Goal: Transaction & Acquisition: Purchase product/service

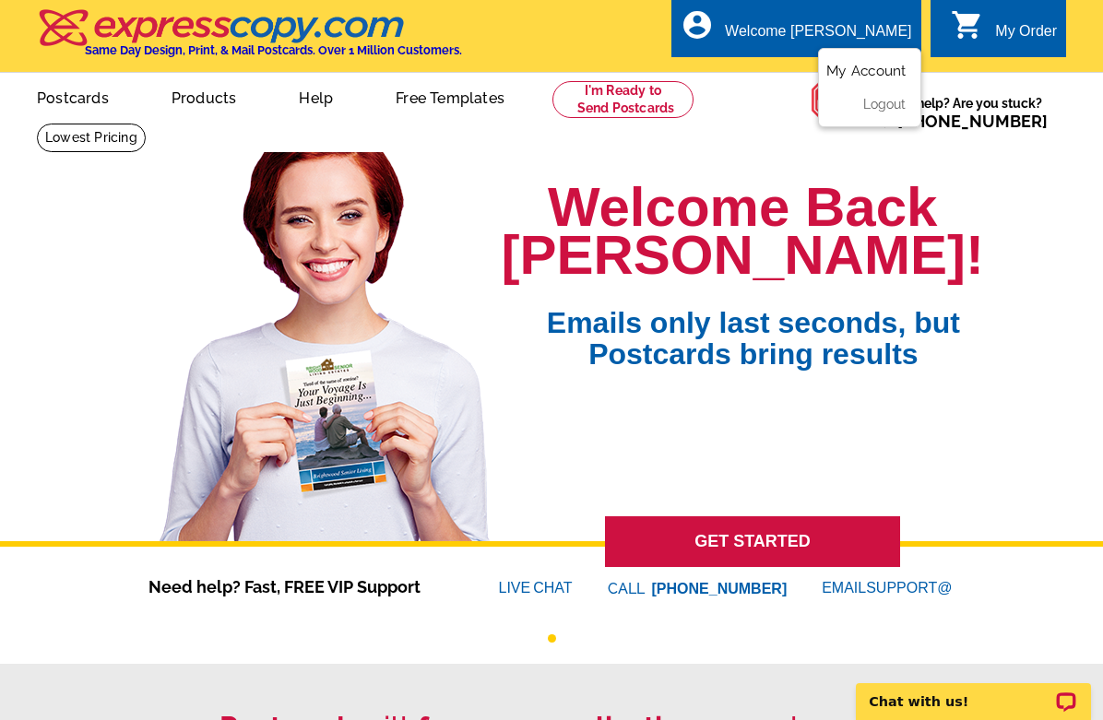
click at [855, 69] on link "My Account" at bounding box center [865, 71] width 79 height 17
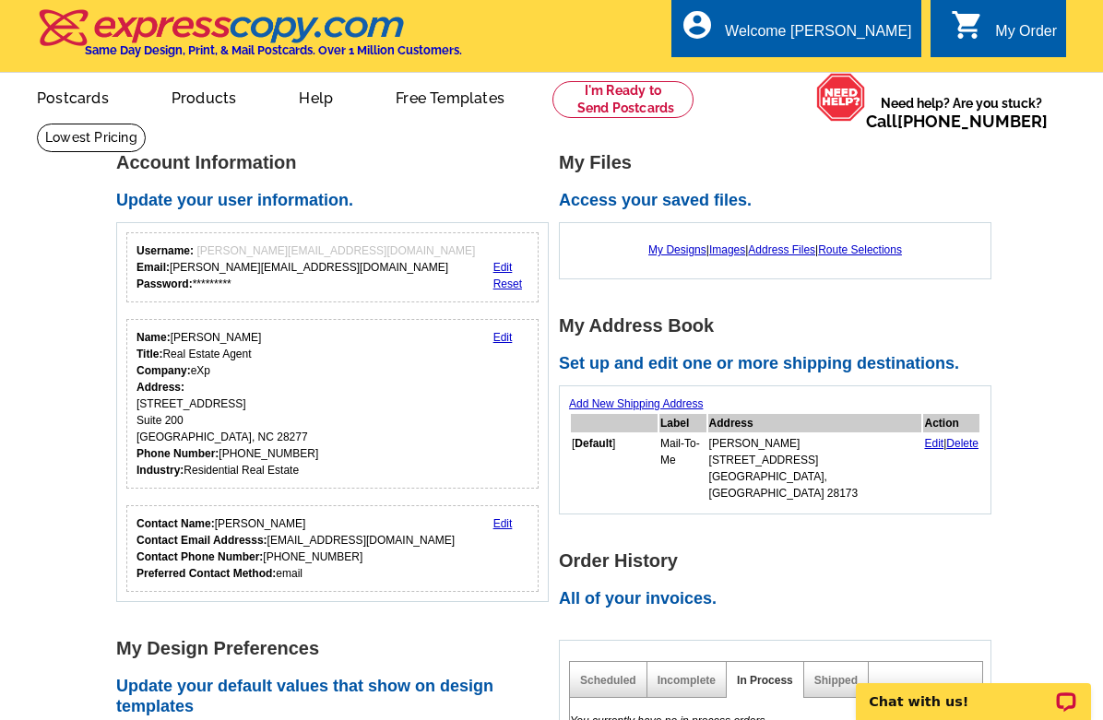
click at [1025, 29] on div "My Order" at bounding box center [1026, 36] width 62 height 26
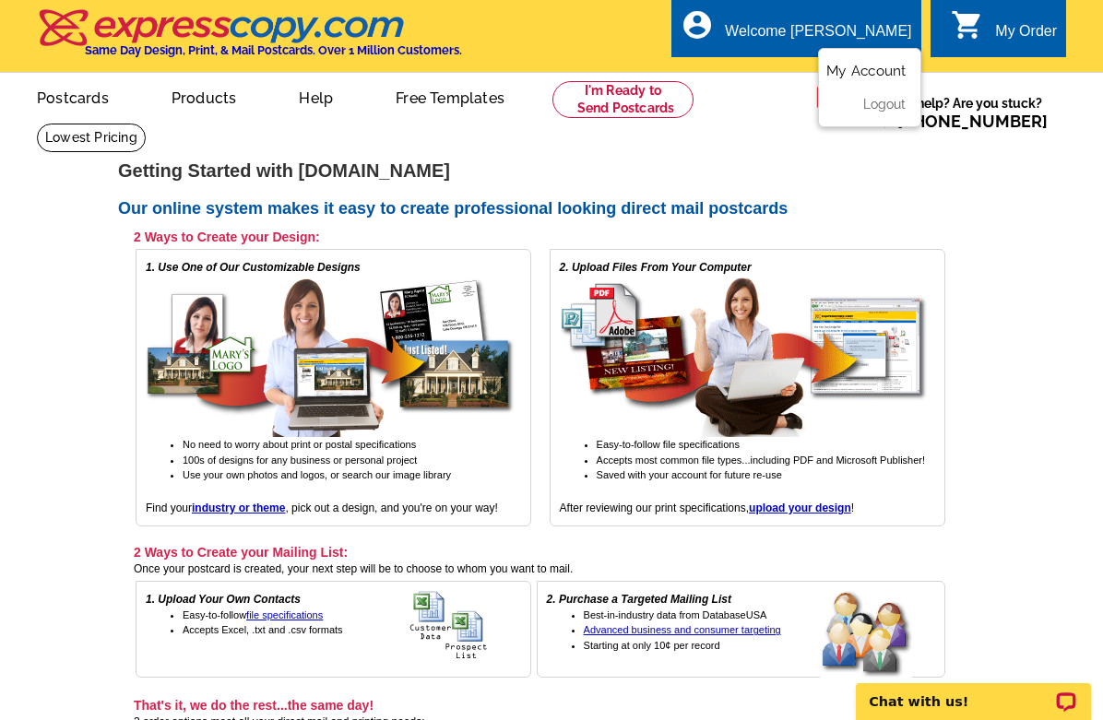
click at [851, 74] on link "My Account" at bounding box center [865, 71] width 79 height 17
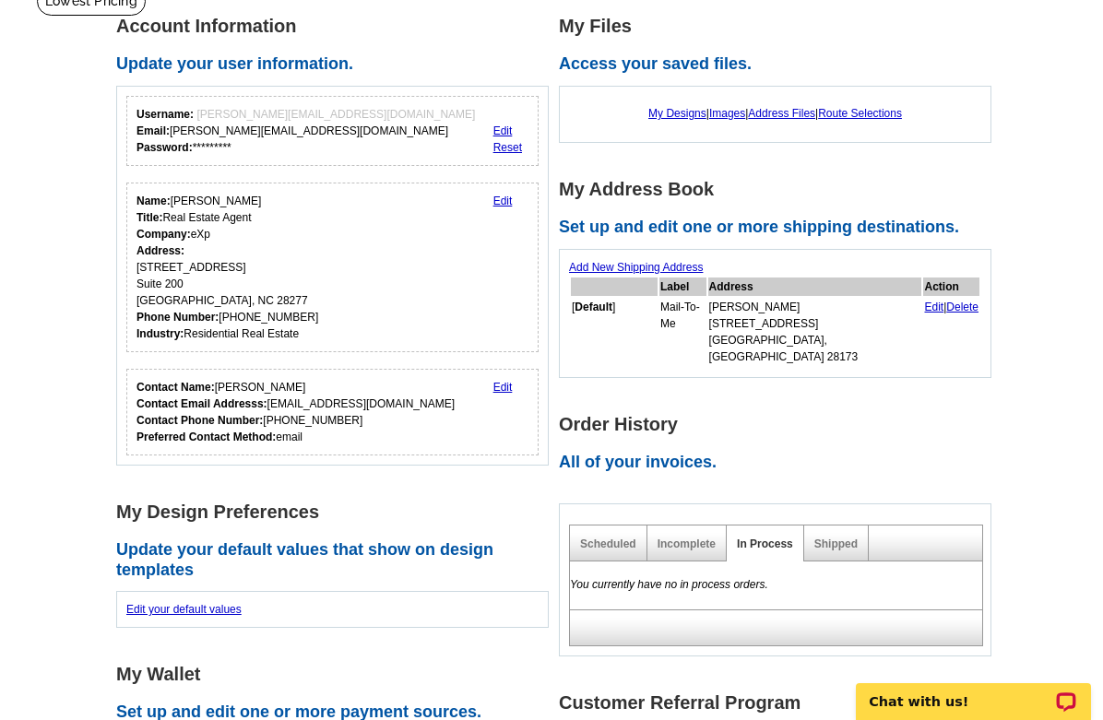
scroll to position [150, 0]
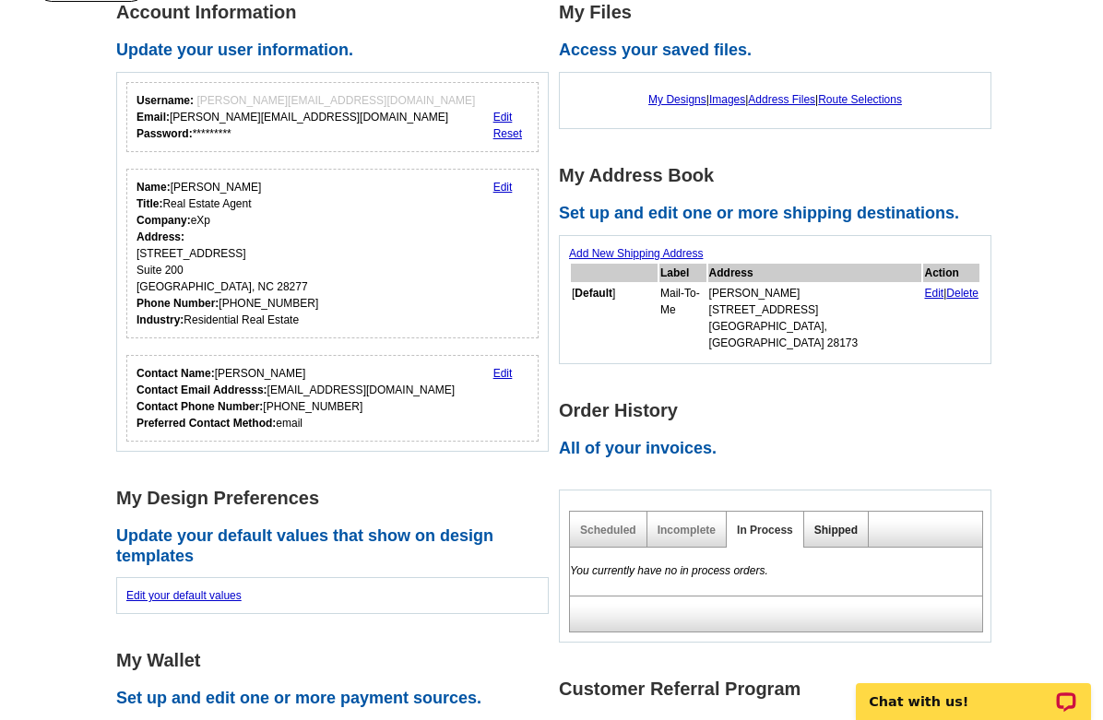
click at [833, 524] on link "Shipped" at bounding box center [835, 530] width 43 height 13
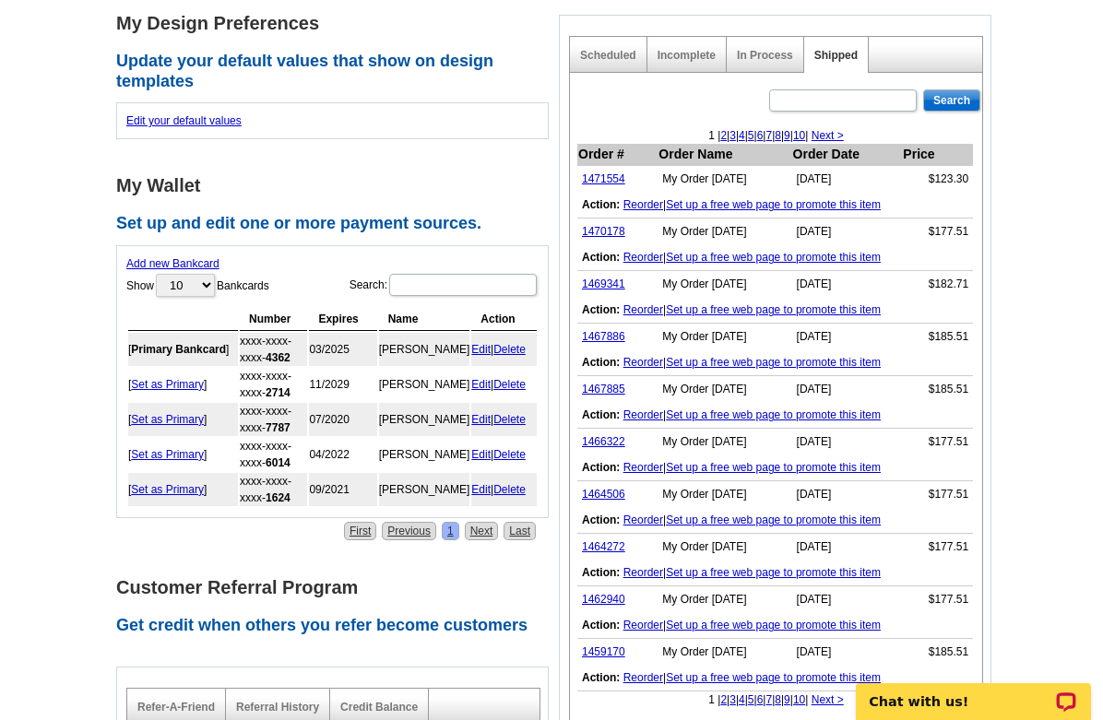
scroll to position [629, 0]
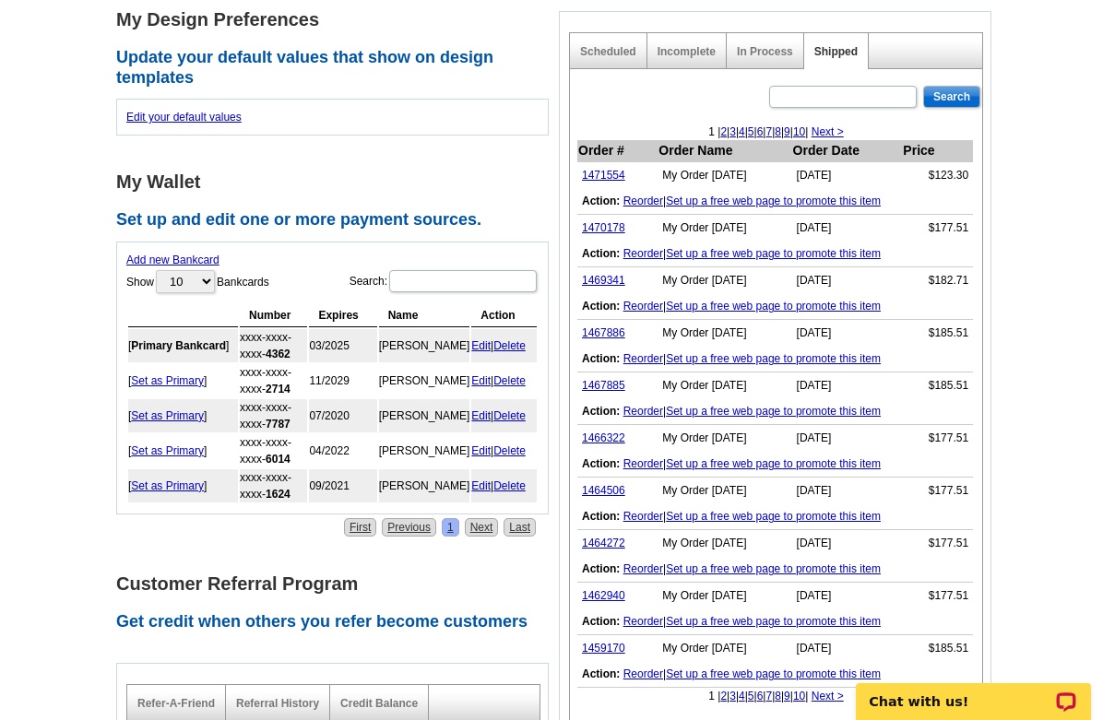
click at [720, 125] on link "2" at bounding box center [723, 131] width 6 height 13
click at [732, 124] on div "< Previous | 1 | 2 | 3 | 4 | 5 | 6 | 7 | 8 | 9 | 10 |" at bounding box center [776, 132] width 412 height 17
click at [730, 124] on div "< Previous | 1 | 2 | 3 | 4 | 5 | 6 | 7 | 8 | 9 | 10 |" at bounding box center [776, 132] width 412 height 17
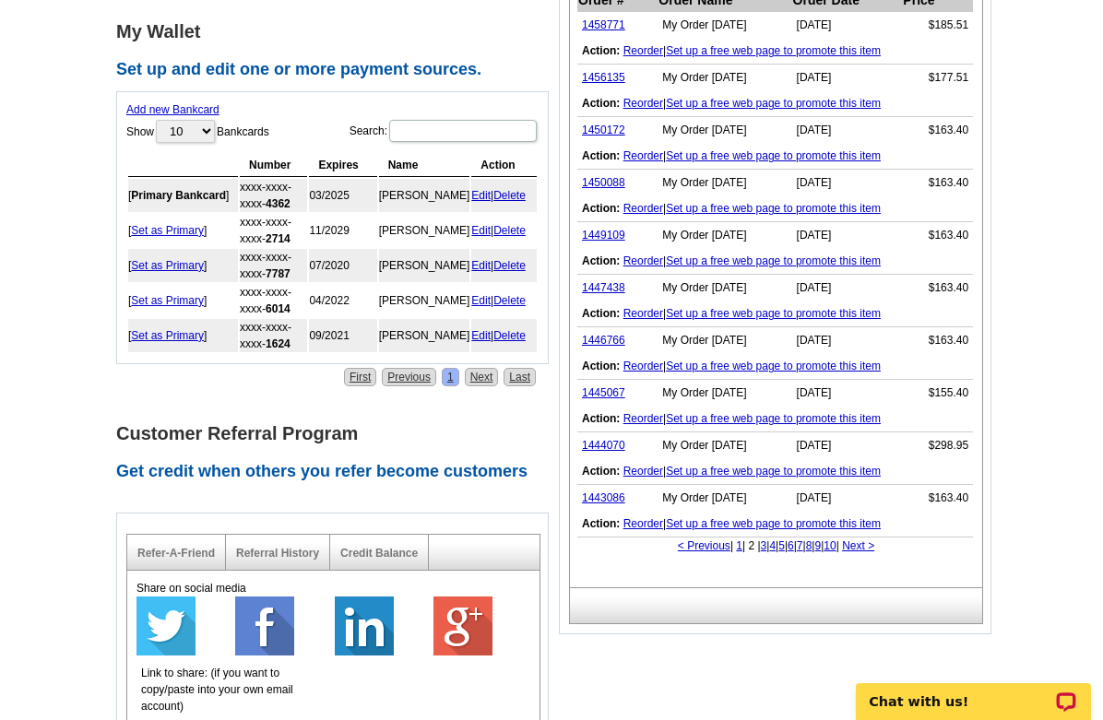
scroll to position [777, 0]
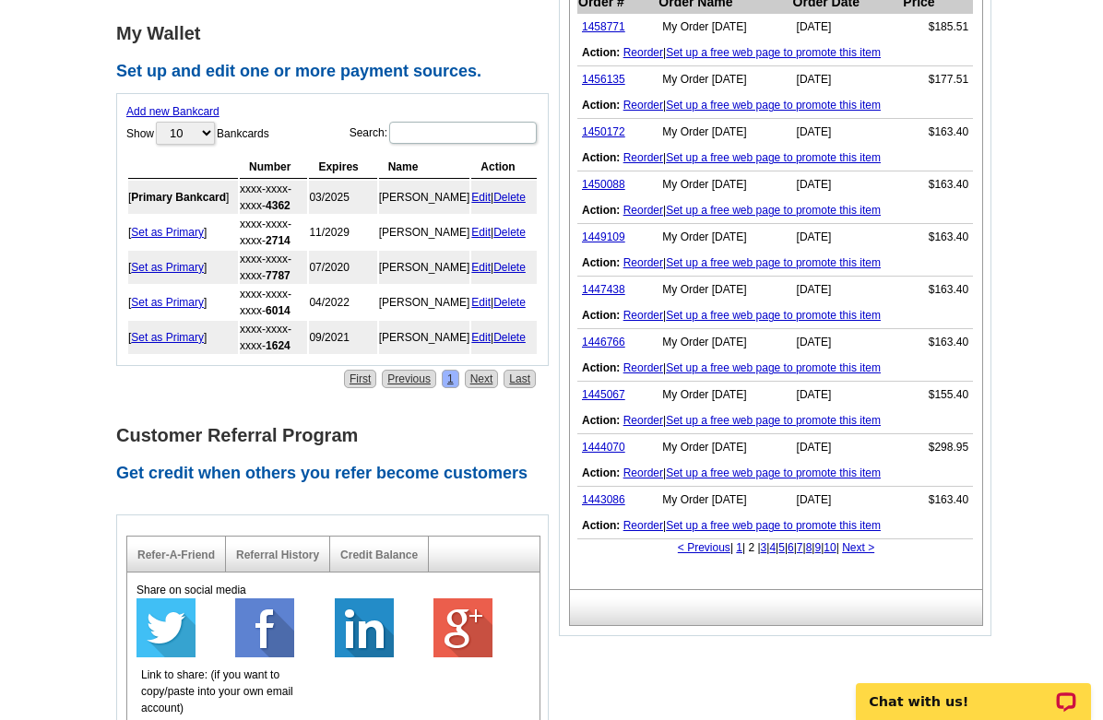
click at [761, 541] on link "3" at bounding box center [764, 547] width 6 height 13
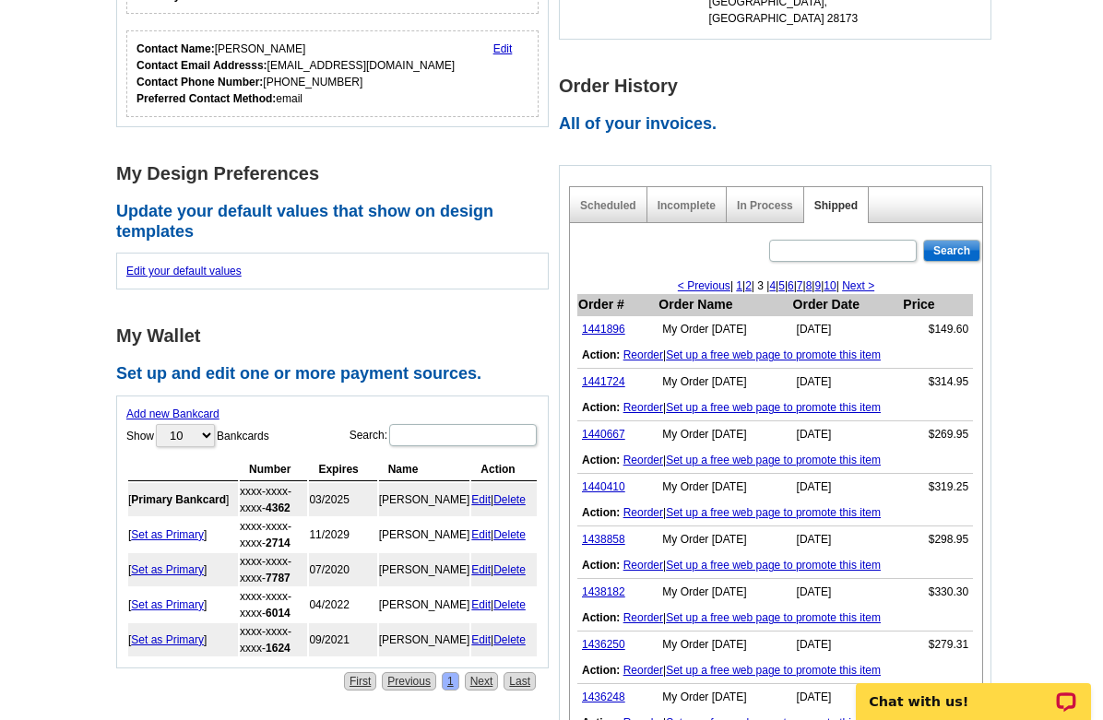
scroll to position [479, 0]
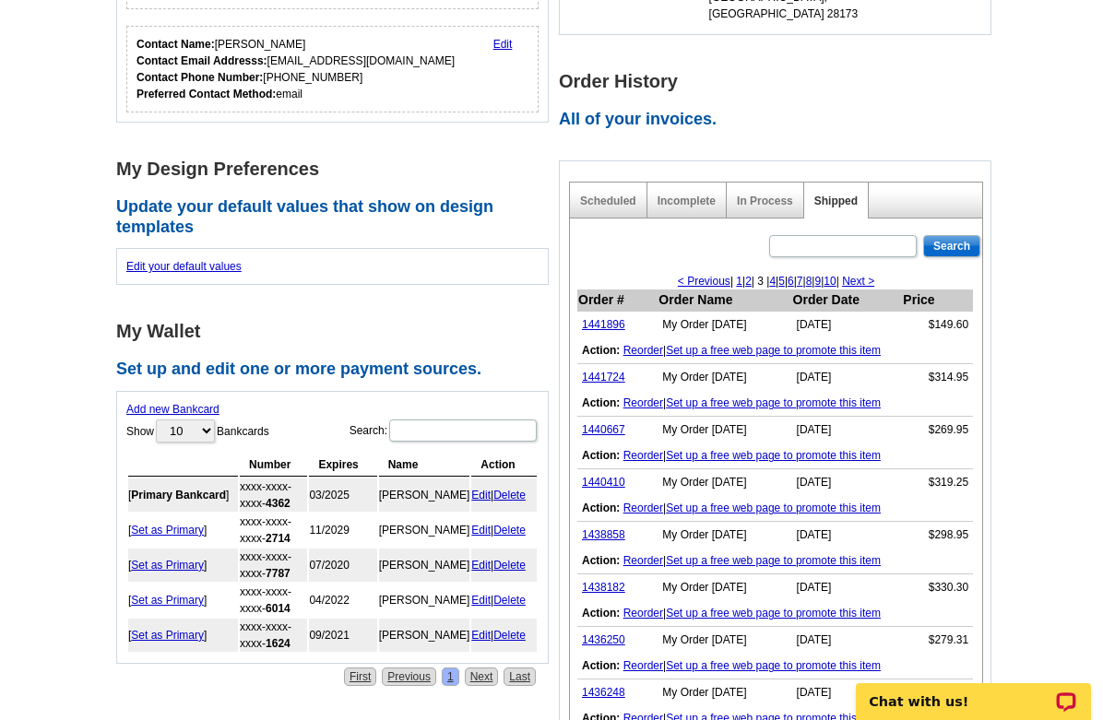
click at [736, 275] on link "1" at bounding box center [739, 281] width 6 height 13
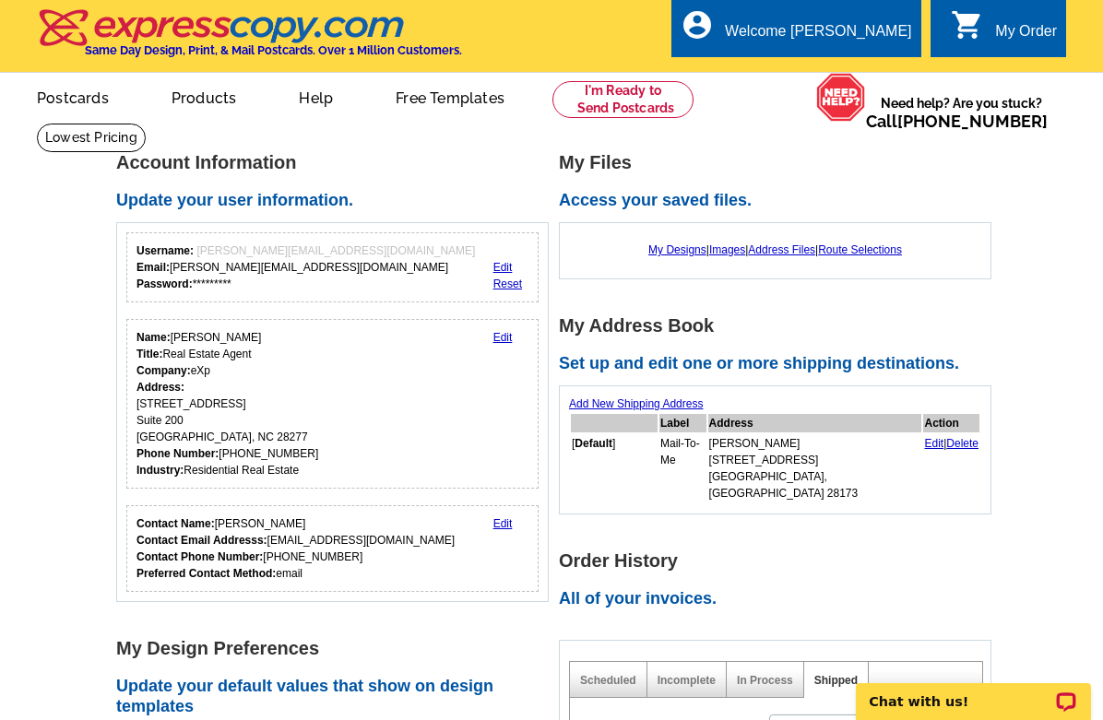
scroll to position [0, 0]
click at [609, 104] on link at bounding box center [622, 99] width 141 height 37
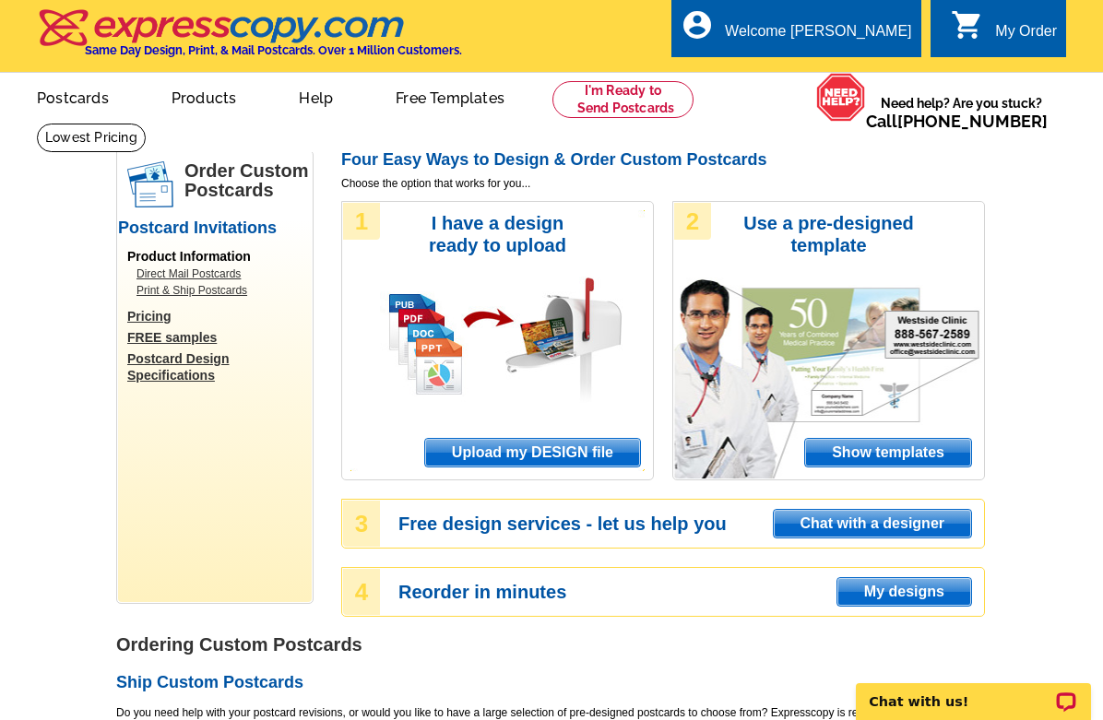
click at [534, 454] on span "Upload my DESIGN file" at bounding box center [532, 453] width 215 height 28
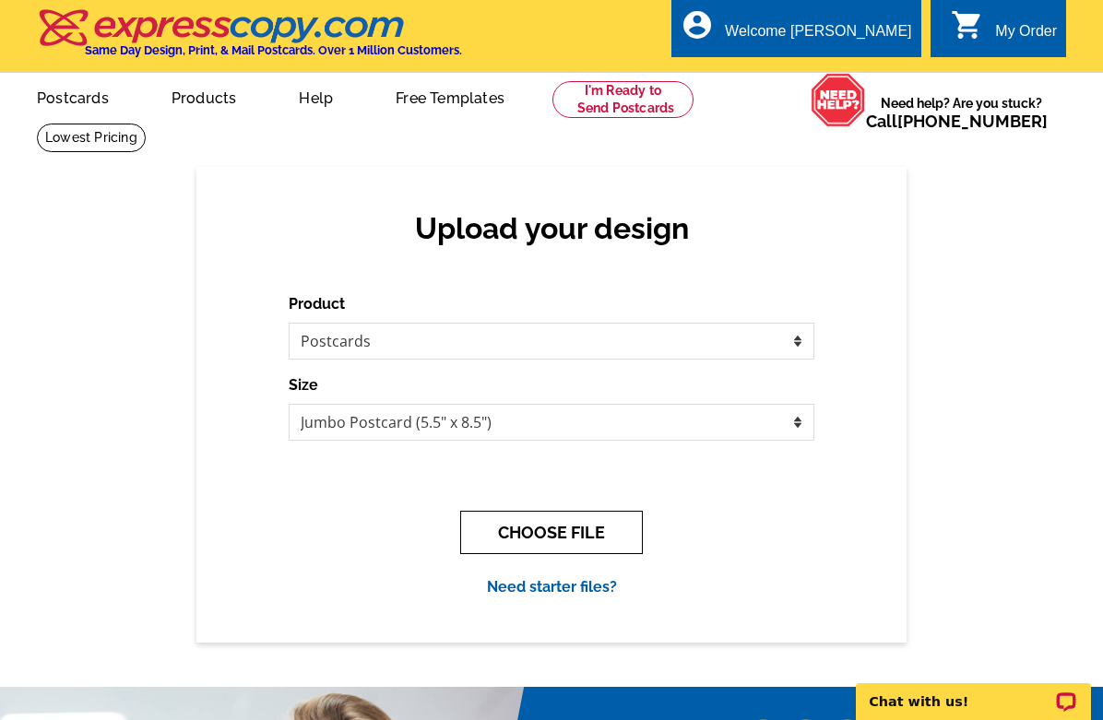
click at [568, 539] on button "CHOOSE FILE" at bounding box center [551, 532] width 183 height 43
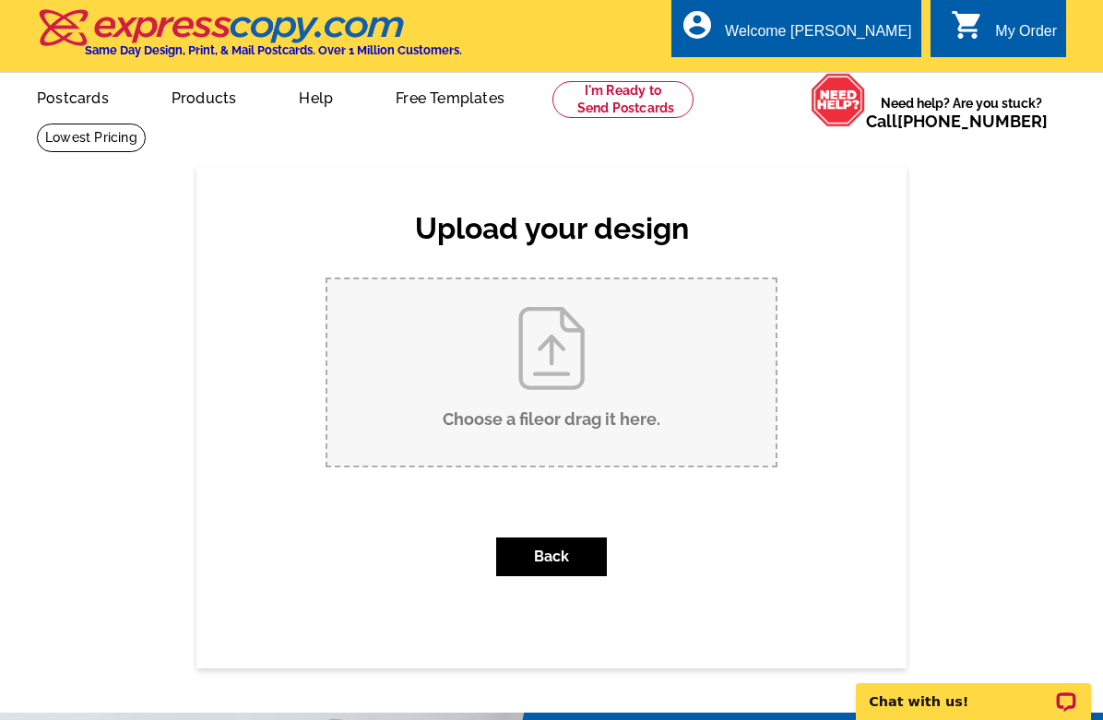
click at [560, 365] on input "Choose a file or drag it here ." at bounding box center [551, 372] width 448 height 186
type input "C:\fakepath\Old Lawyers PC.pdf"
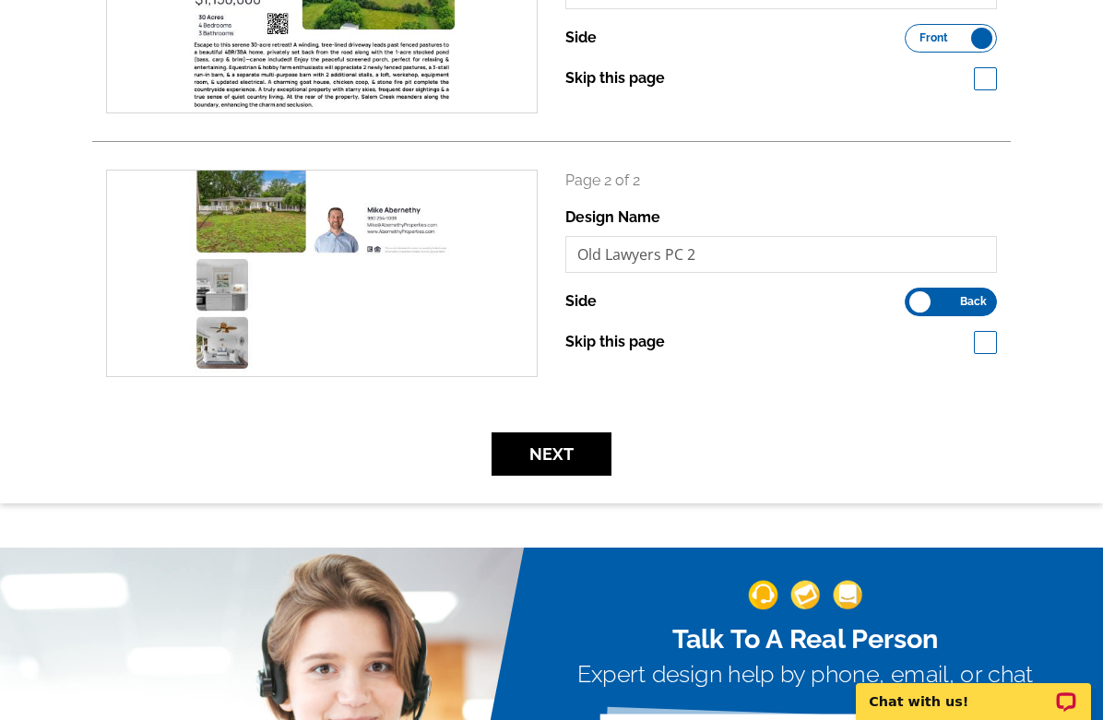
scroll to position [424, 0]
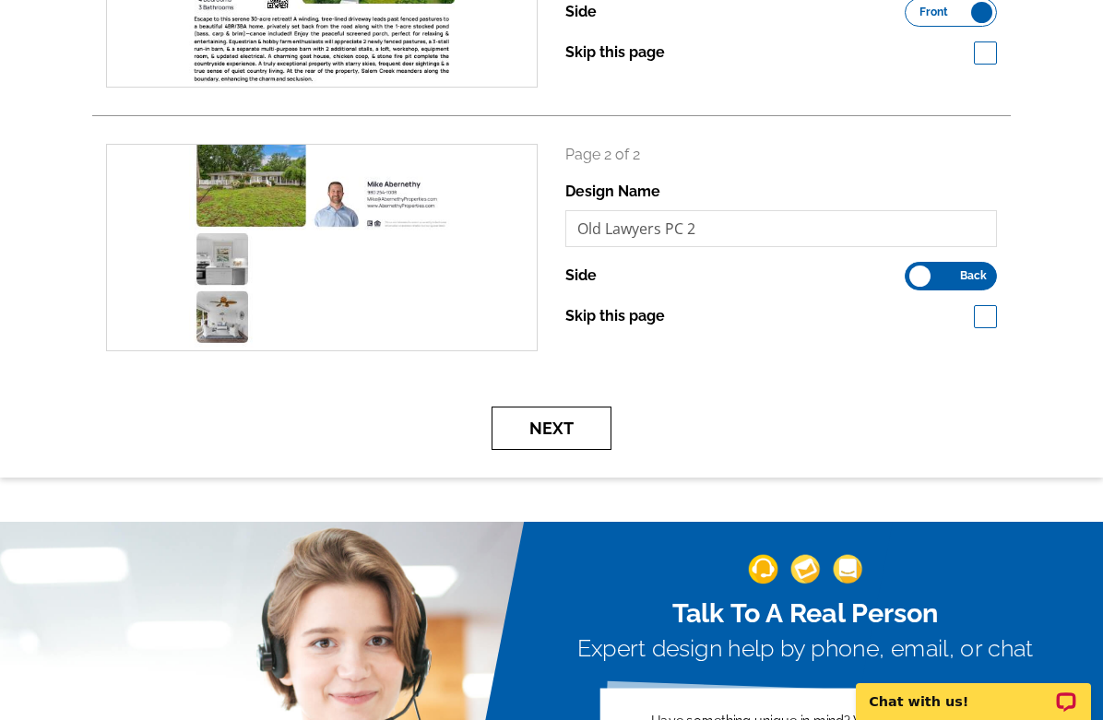
click at [567, 419] on button "Next" at bounding box center [551, 428] width 120 height 43
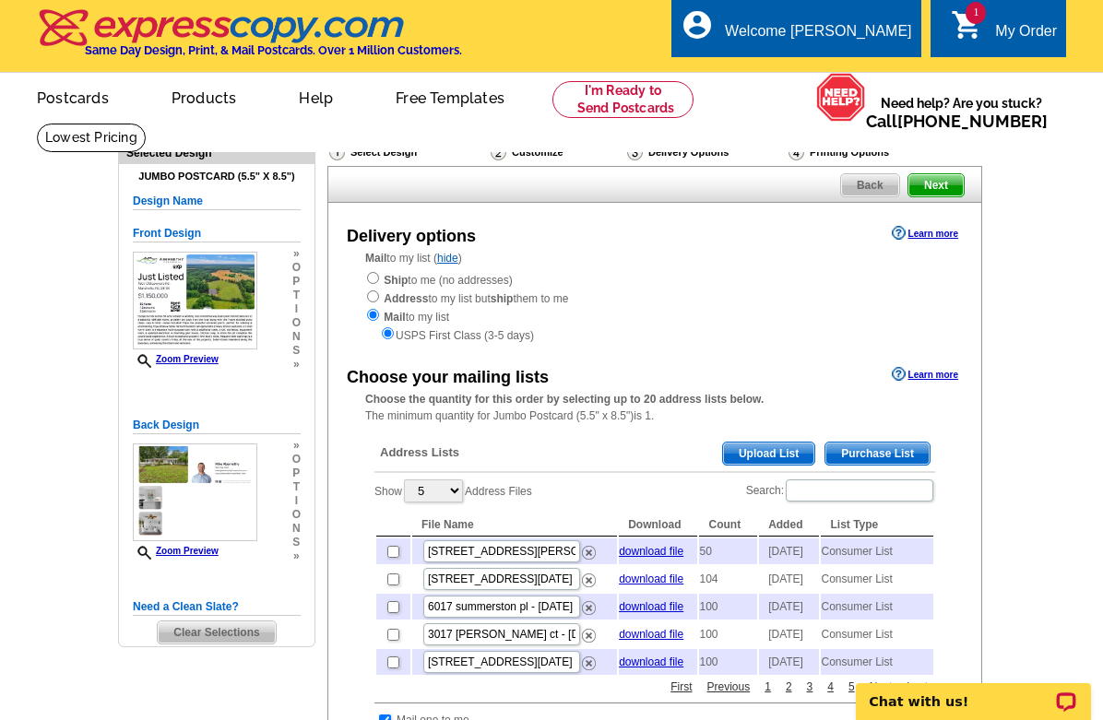
click at [772, 450] on span "Upload List" at bounding box center [768, 453] width 91 height 22
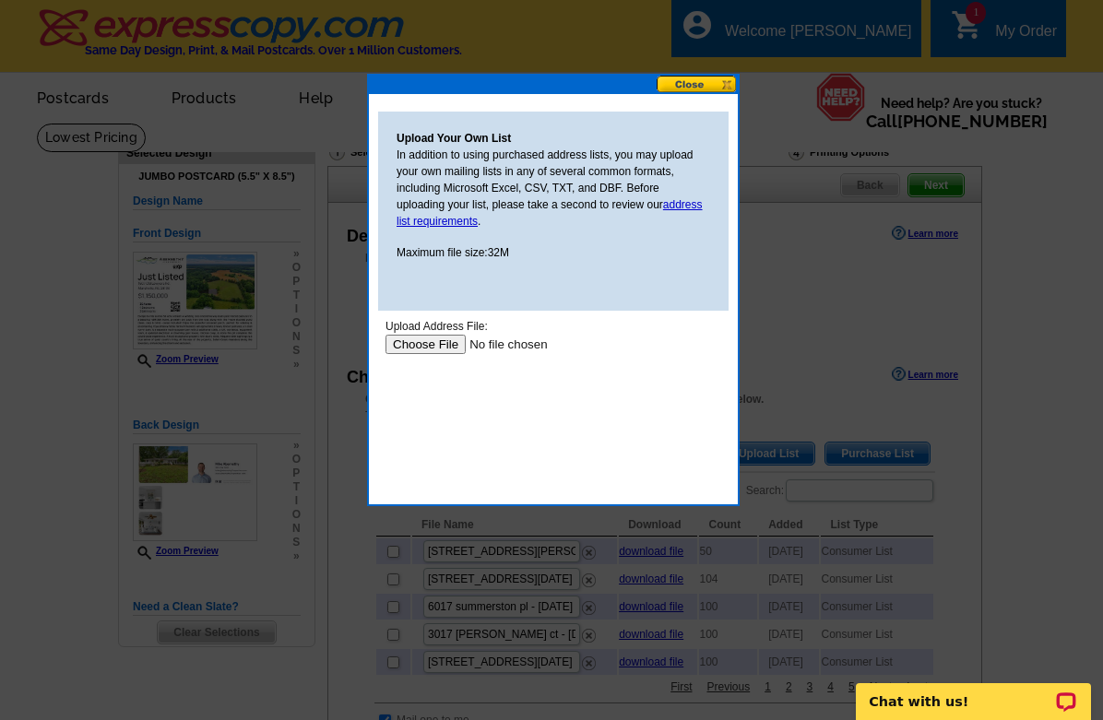
click at [704, 78] on button at bounding box center [696, 85] width 81 height 18
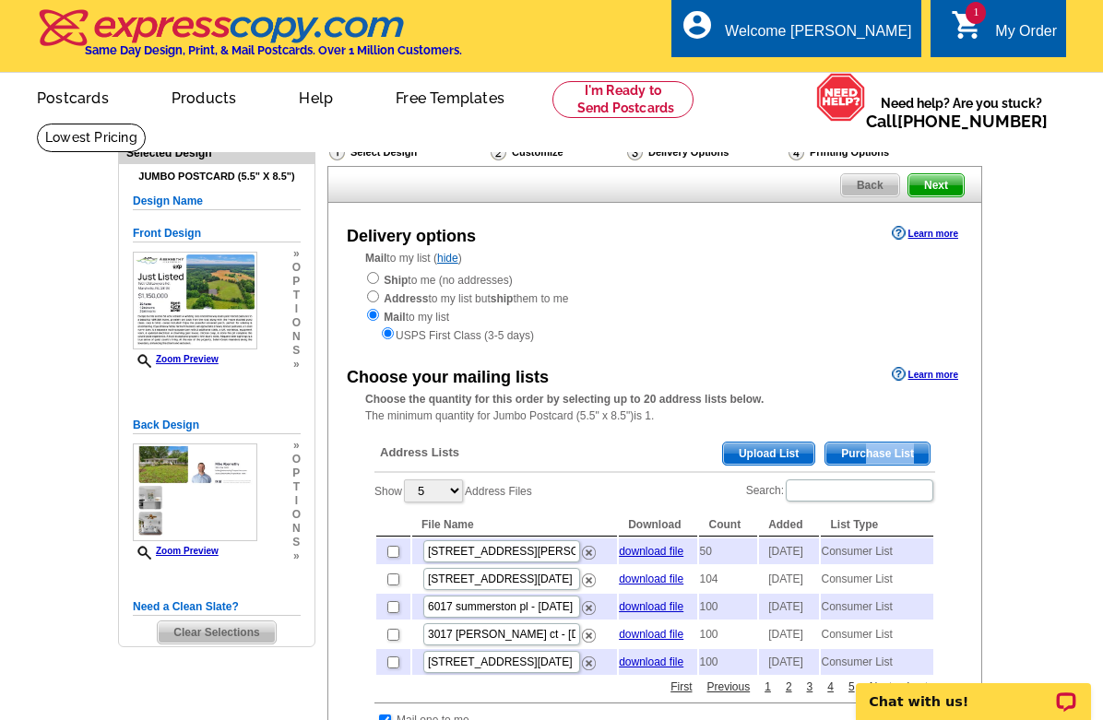
click at [867, 452] on span "Purchase List" at bounding box center [877, 453] width 104 height 22
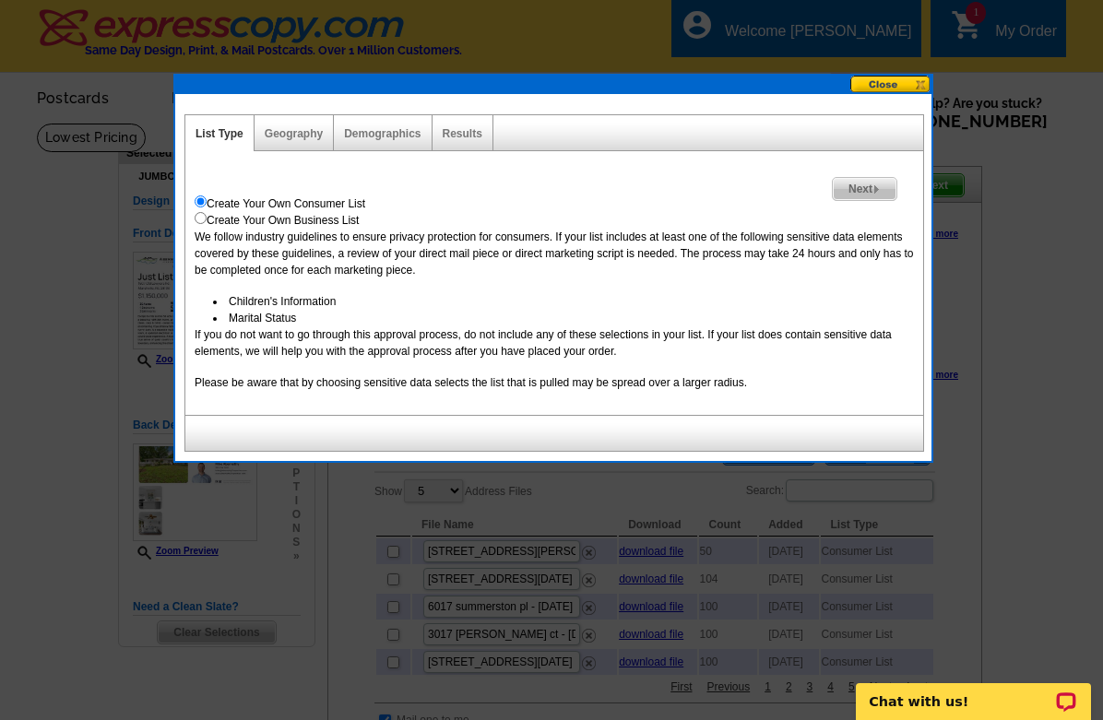
click at [854, 188] on span "Next" at bounding box center [864, 189] width 64 height 22
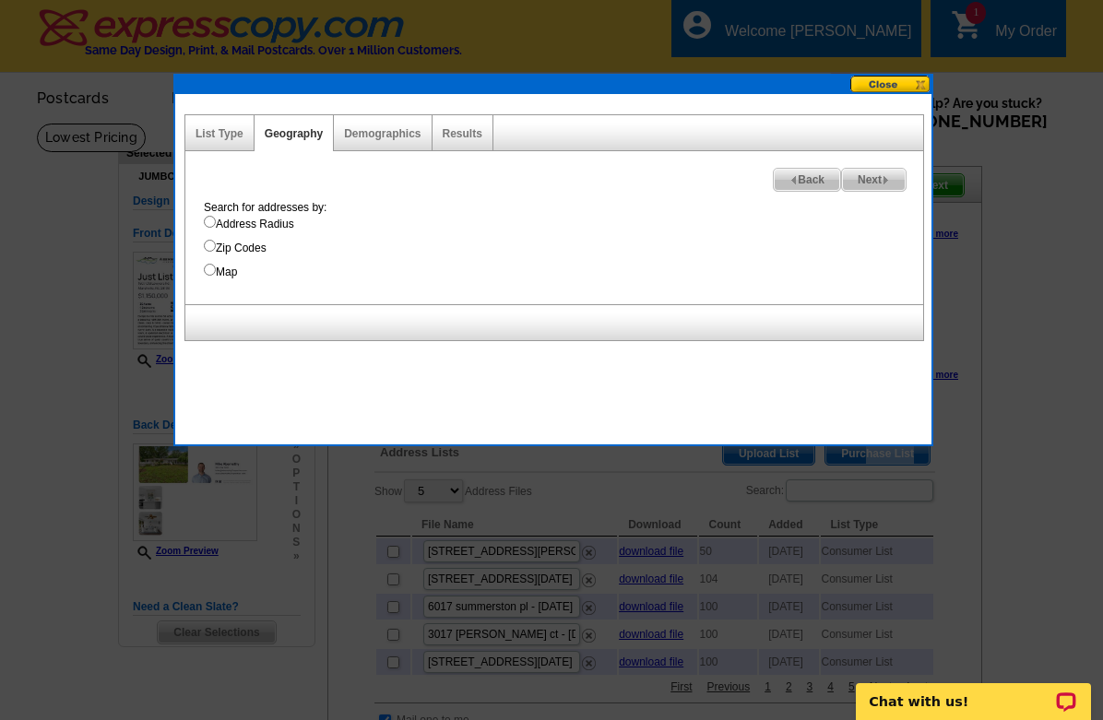
click at [213, 222] on input "Address Radius" at bounding box center [210, 222] width 12 height 12
radio input "true"
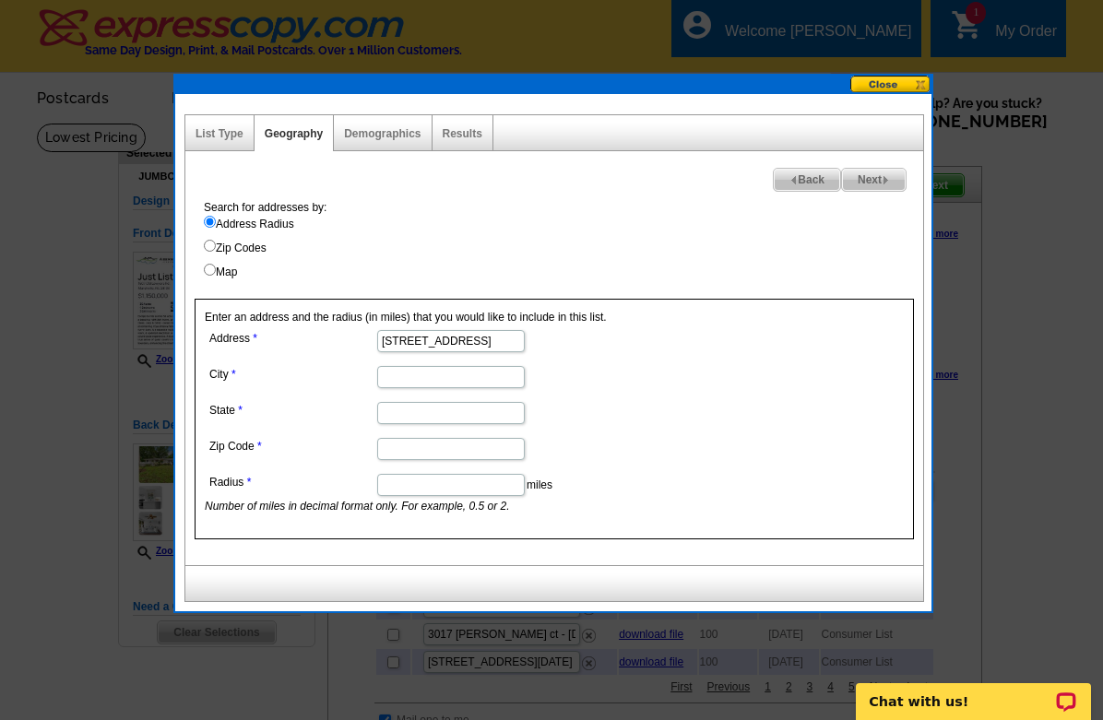
type input "6017 old lawyers rd"
type input "marshville"
type input "nc"
type input "28103"
click at [444, 489] on input "Radius" at bounding box center [450, 485] width 147 height 22
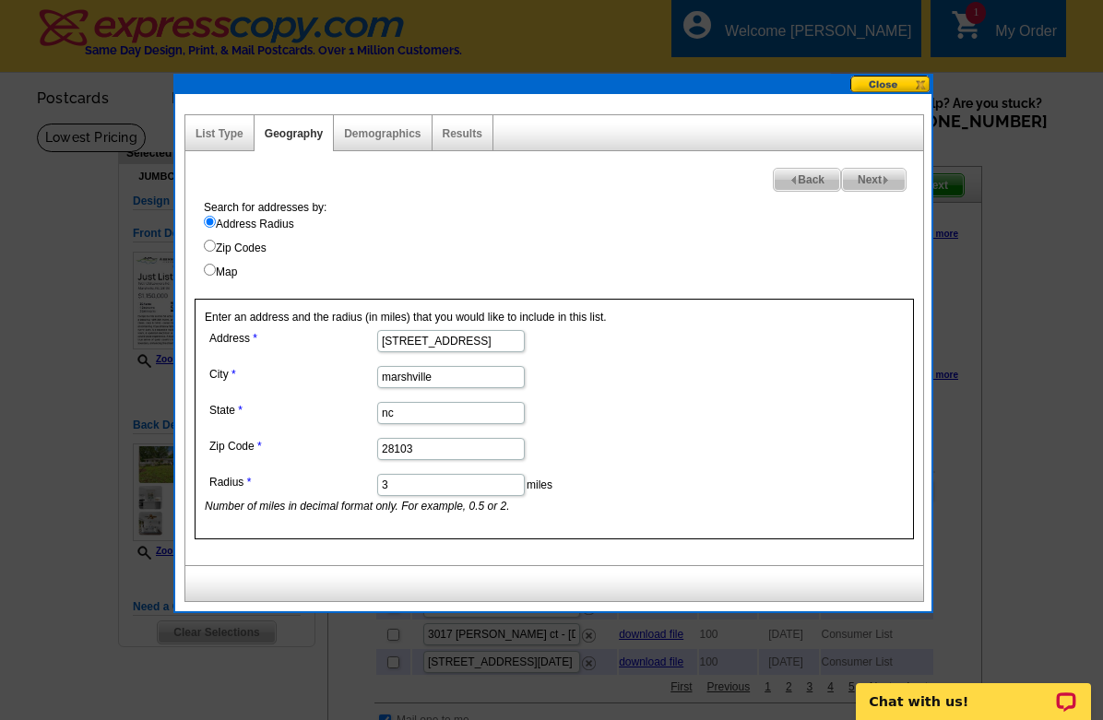
type input "3"
click at [861, 173] on span "Next" at bounding box center [874, 180] width 64 height 22
select select
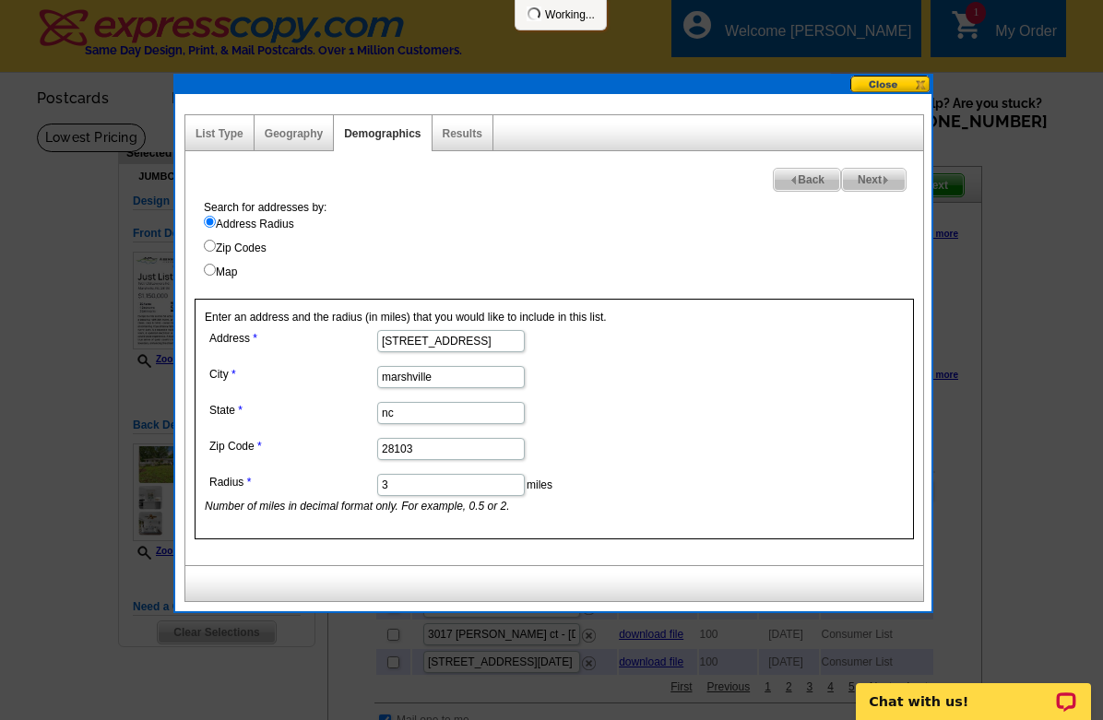
select select
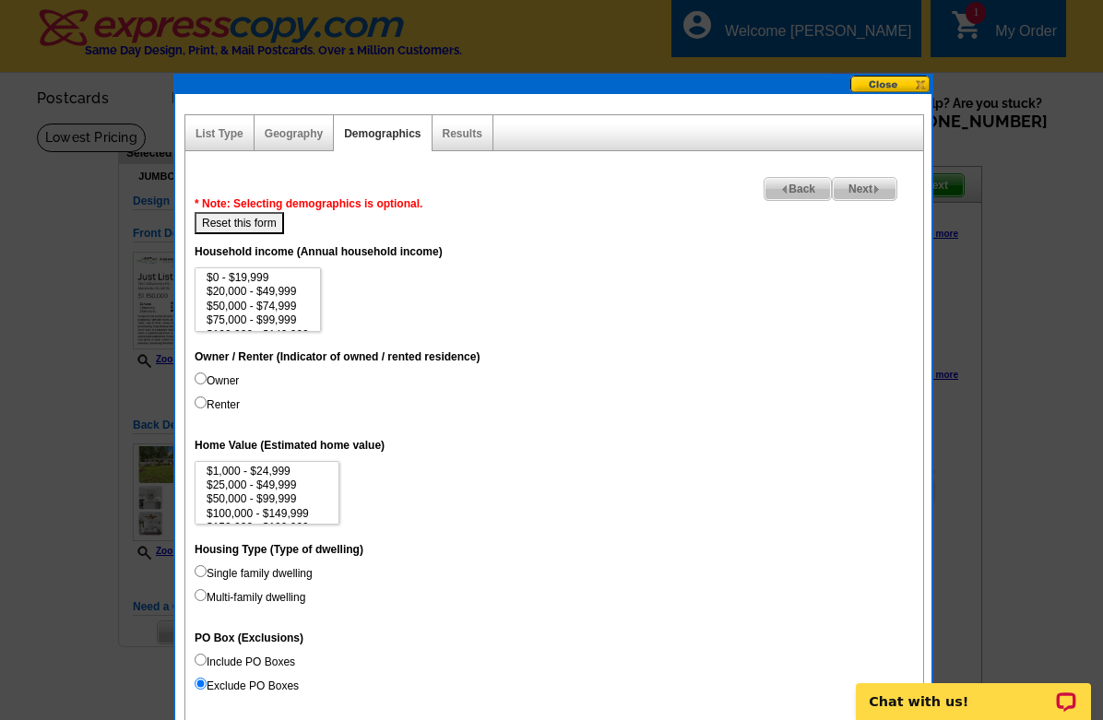
click at [866, 186] on span "Next" at bounding box center [864, 189] width 64 height 22
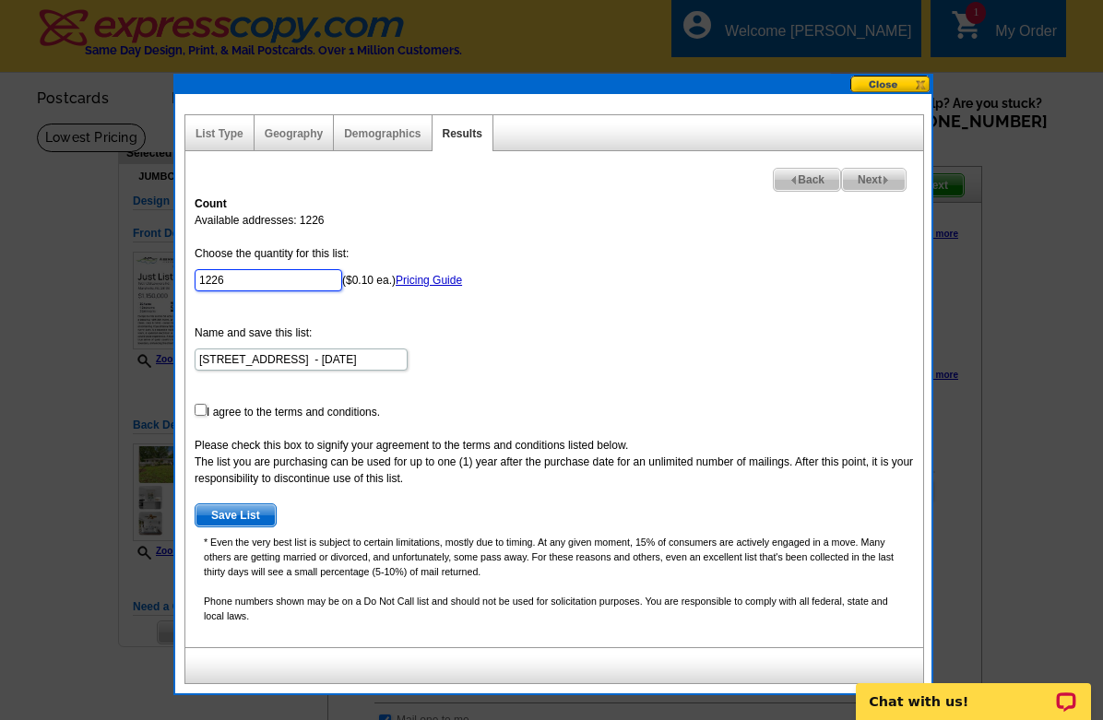
drag, startPoint x: 247, startPoint y: 283, endPoint x: -13, endPoint y: 243, distance: 263.0
type input "600"
click at [199, 415] on input "checkbox" at bounding box center [201, 410] width 12 height 12
checkbox input "true"
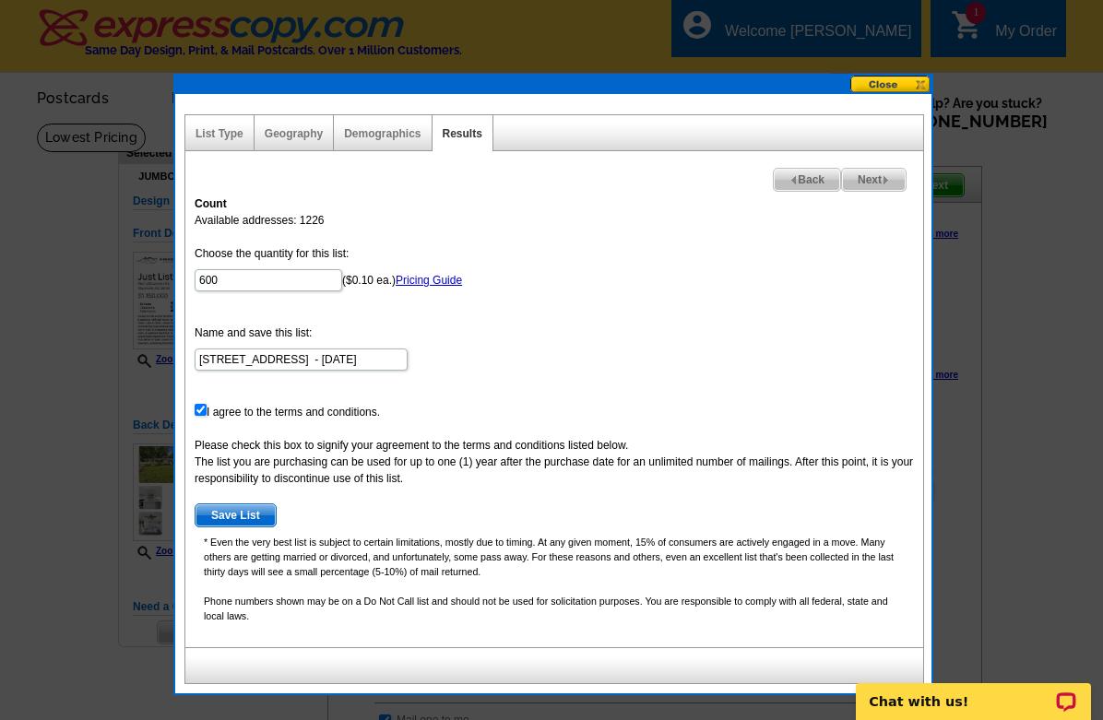
click at [243, 512] on span "Save List" at bounding box center [235, 515] width 80 height 22
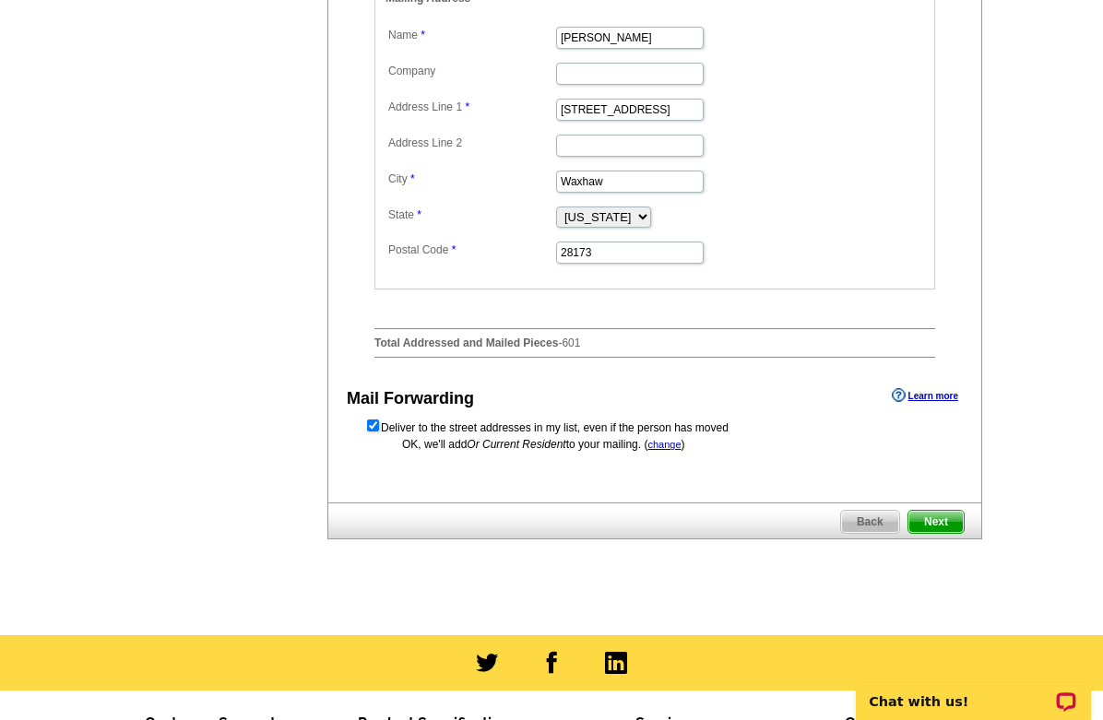
scroll to position [752, 0]
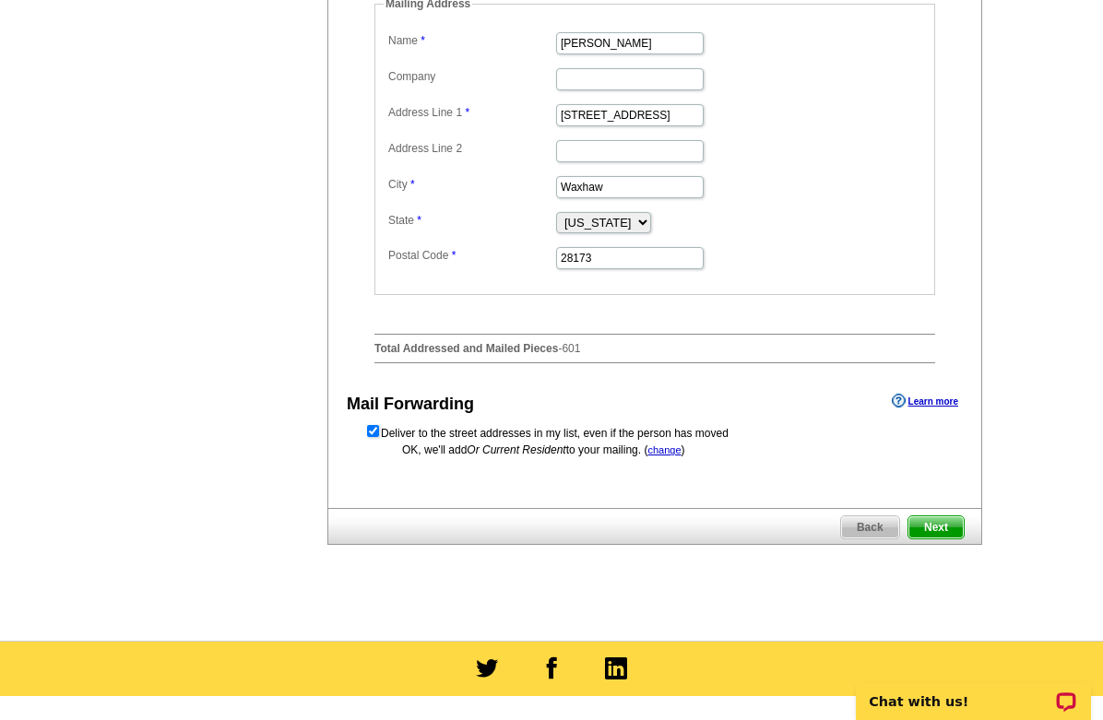
click at [949, 538] on span "Next" at bounding box center [935, 527] width 55 height 22
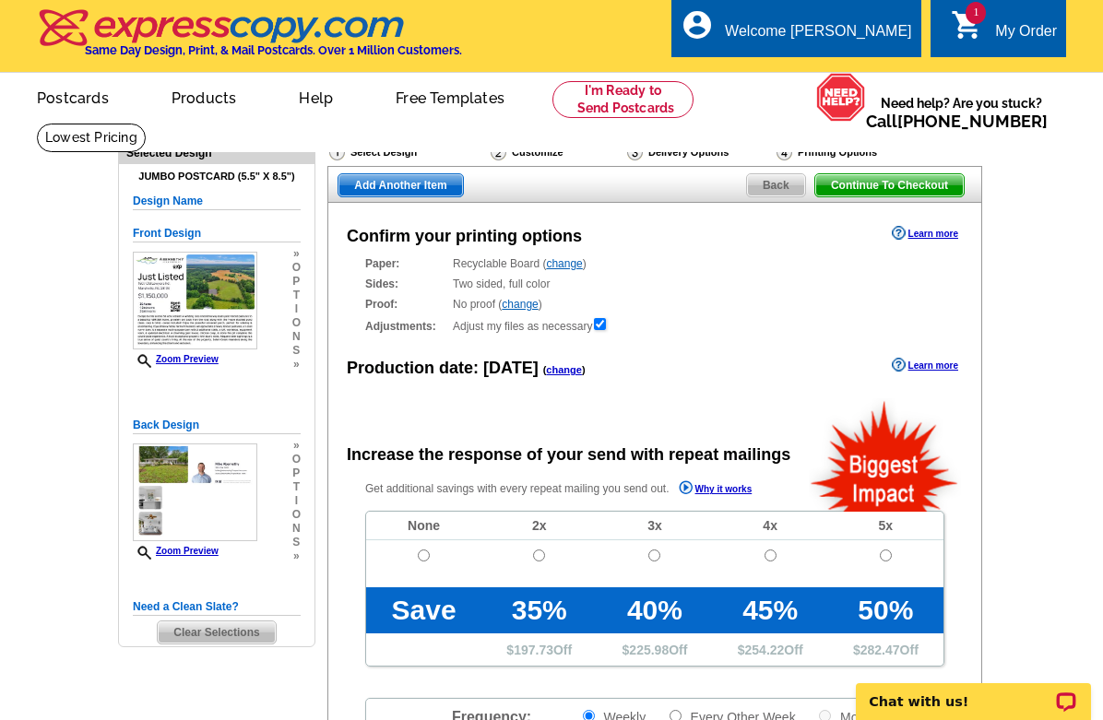
radio input "false"
click at [422, 552] on input "radio" at bounding box center [424, 555] width 12 height 12
radio input "true"
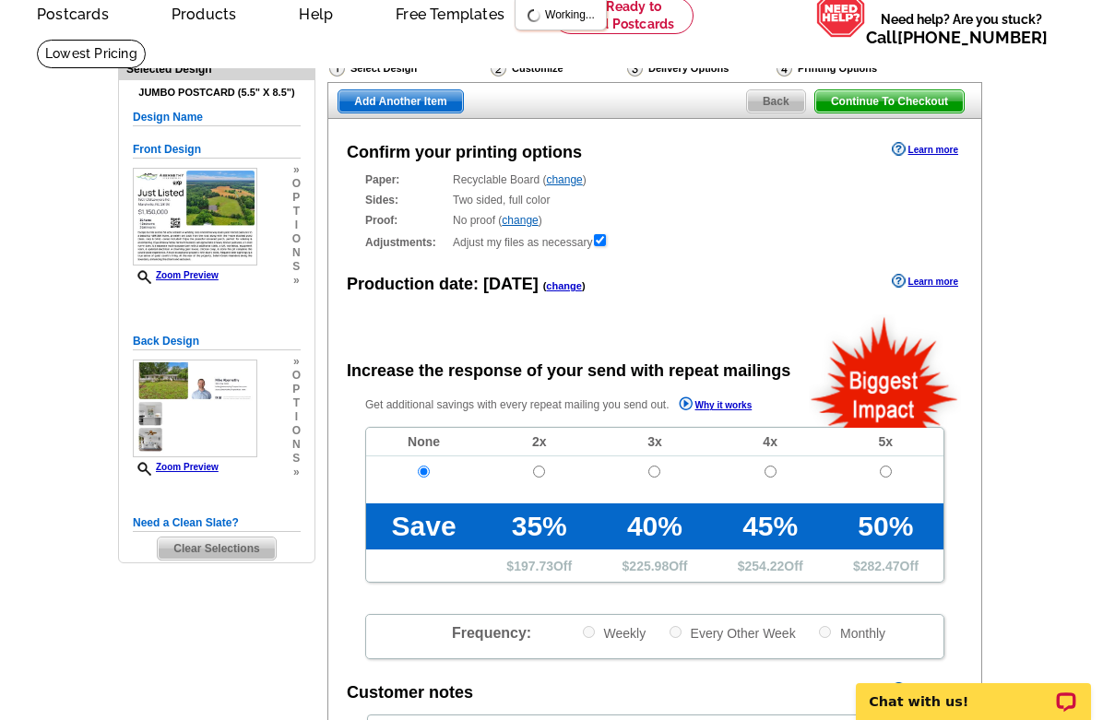
scroll to position [371, 0]
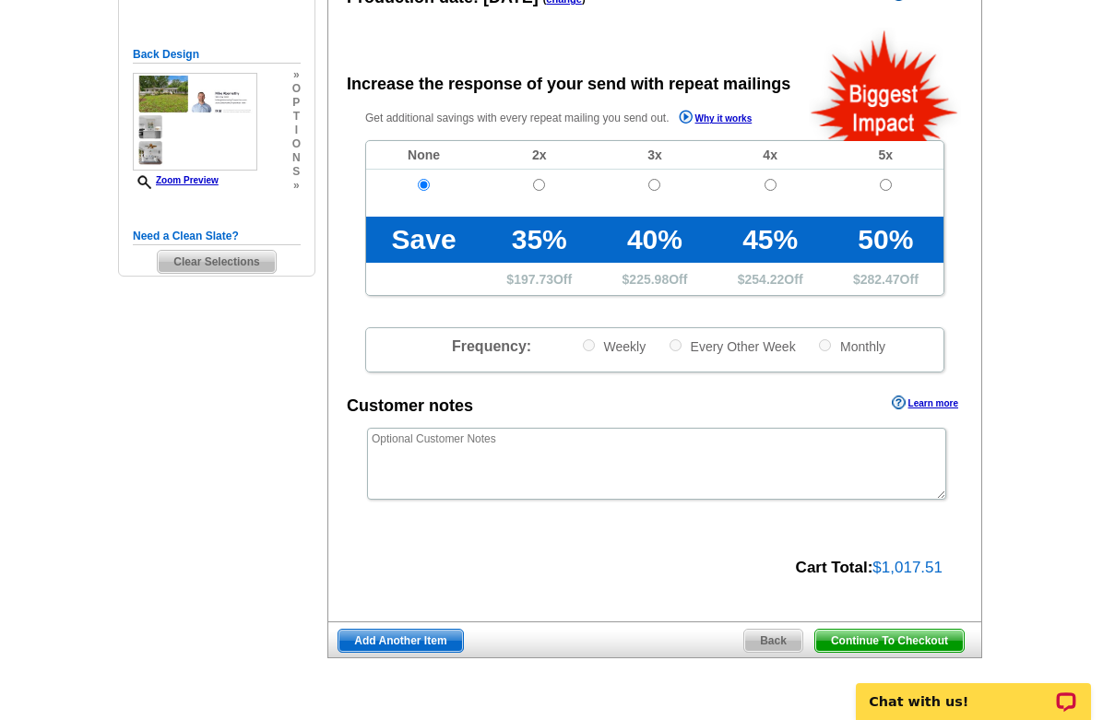
click at [879, 636] on span "Continue To Checkout" at bounding box center [889, 641] width 148 height 22
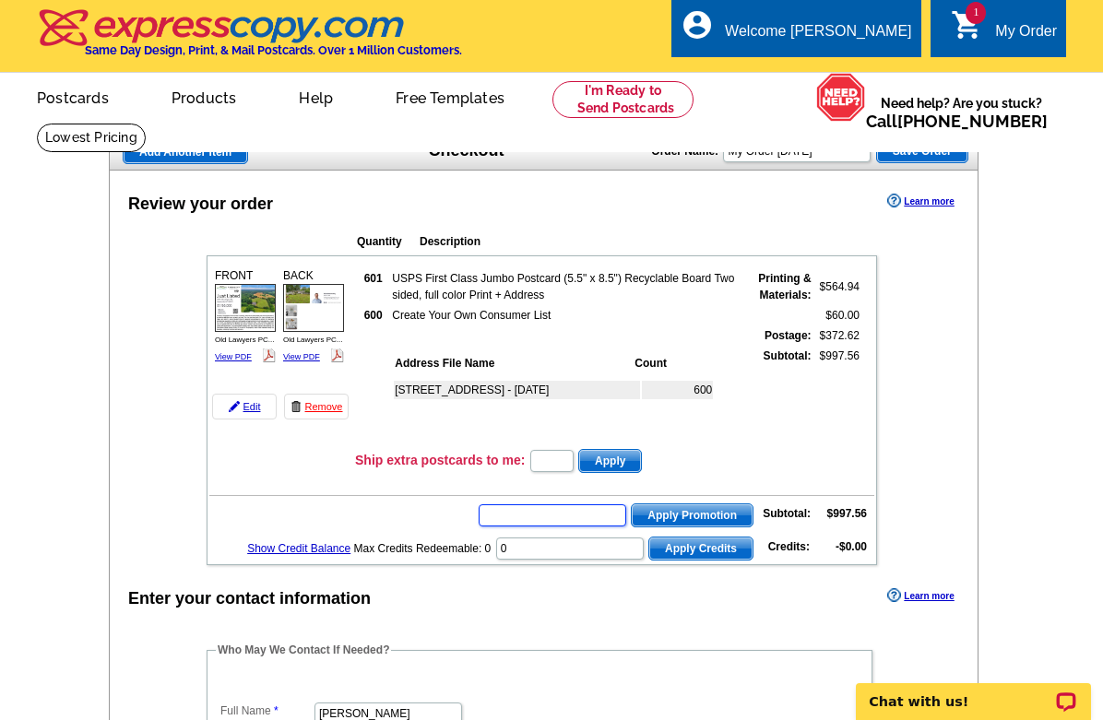
click at [538, 506] on input "text" at bounding box center [551, 515] width 147 height 22
click at [533, 516] on input "text" at bounding box center [551, 515] width 147 height 22
type input "chat20"
click at [693, 517] on span "Apply Promotion" at bounding box center [691, 515] width 121 height 22
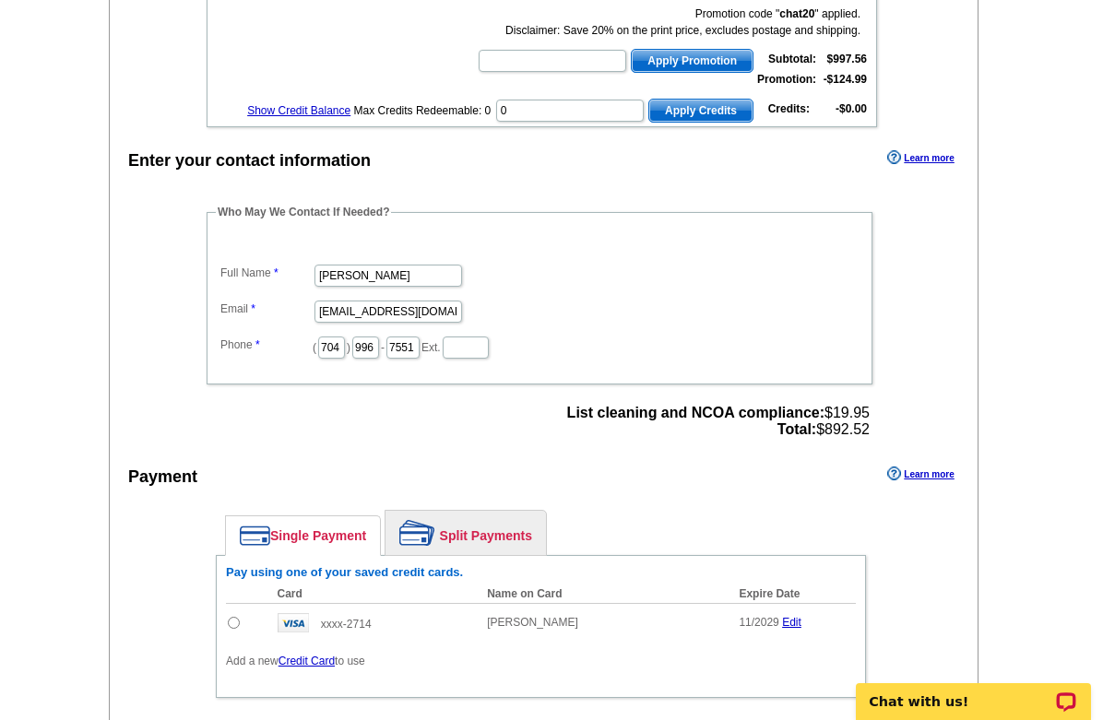
scroll to position [501, 0]
